Goal: Find specific page/section: Find specific page/section

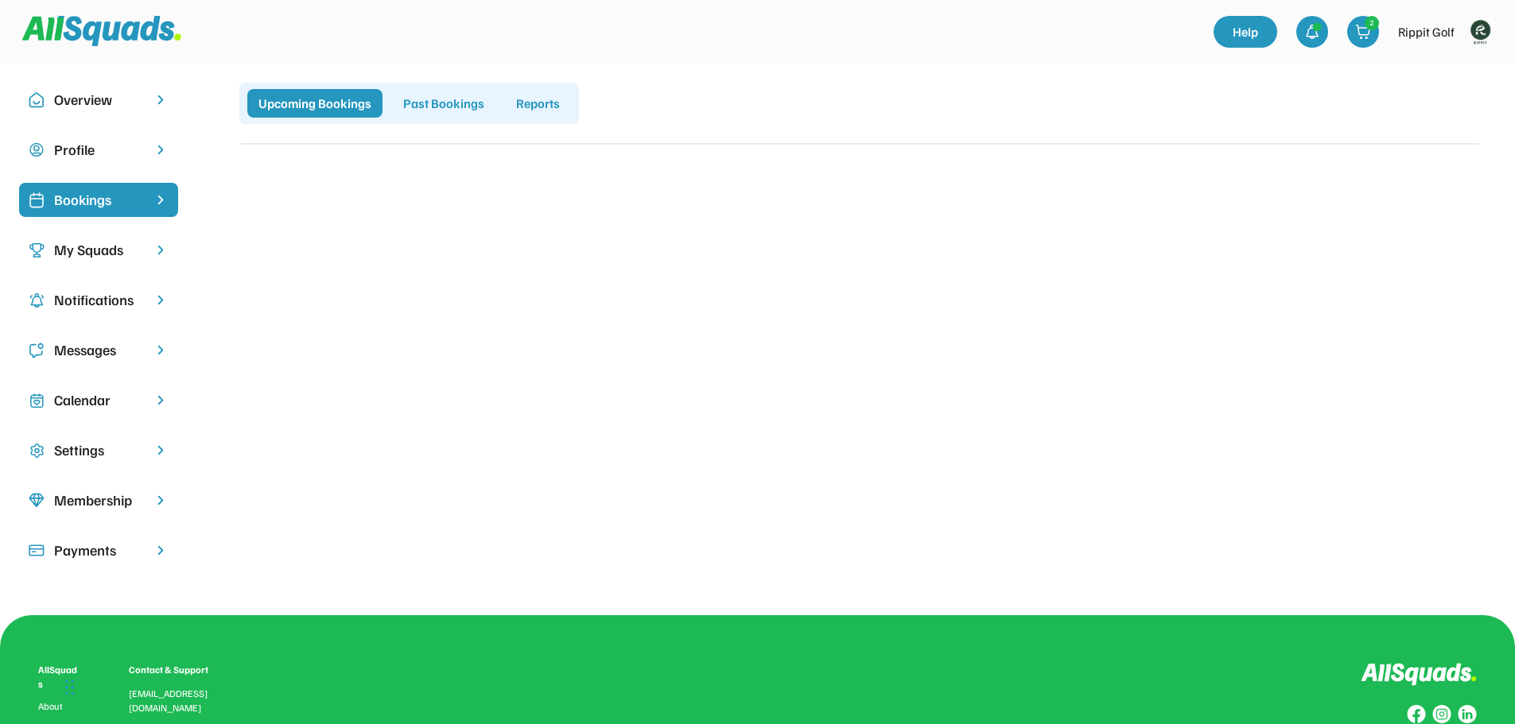
click at [1488, 22] on img at bounding box center [1480, 32] width 32 height 32
click at [1444, 68] on link "Profile" at bounding box center [1458, 70] width 94 height 32
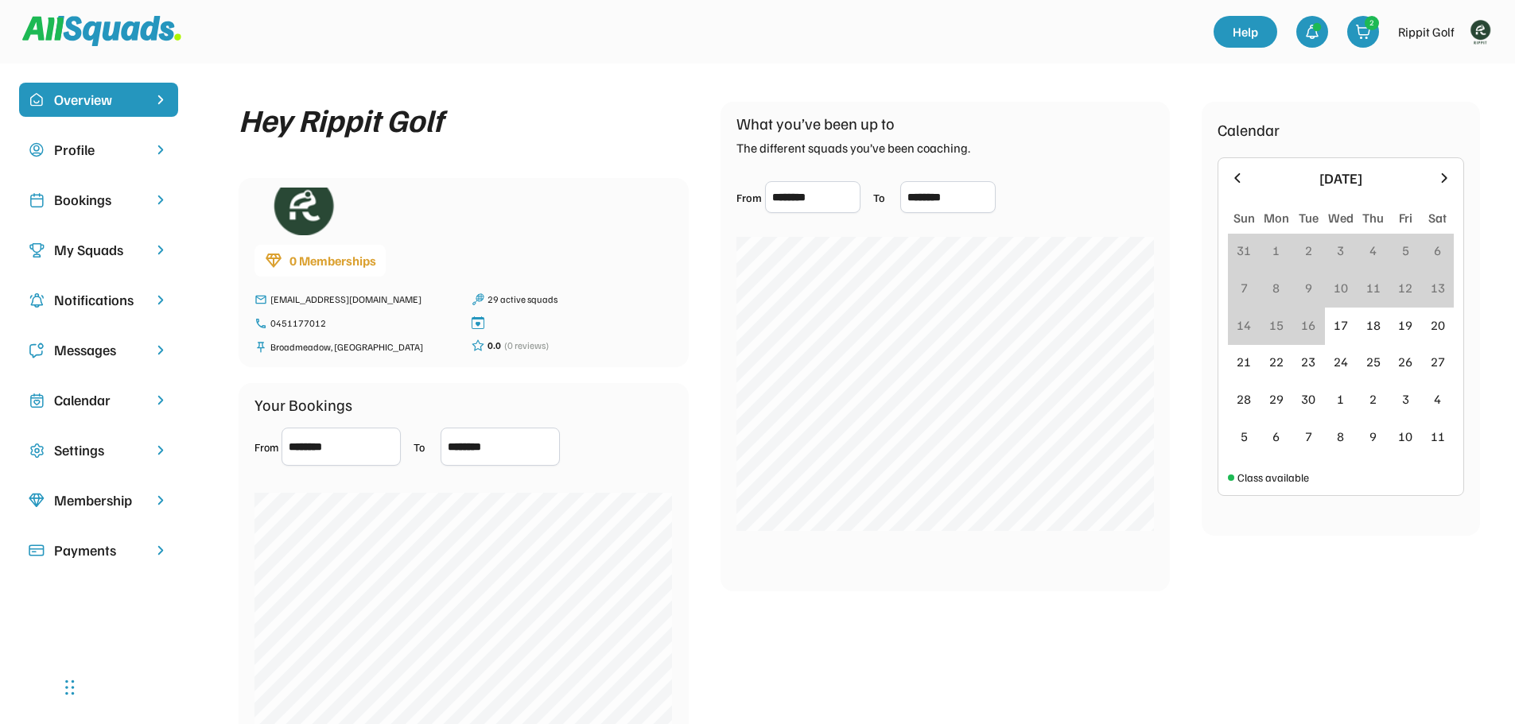
click at [90, 204] on div "Bookings" at bounding box center [98, 199] width 89 height 21
